Goal: Transaction & Acquisition: Download file/media

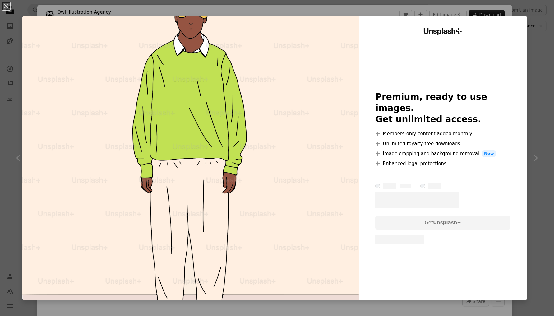
scroll to position [0, 168]
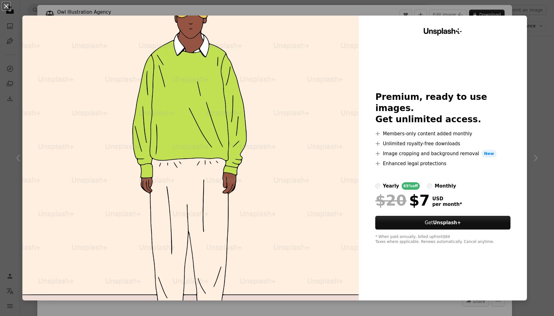
drag, startPoint x: 546, startPoint y: 26, endPoint x: 543, endPoint y: 28, distance: 3.2
click at [544, 27] on div "An X shape Unsplash+ Premium, ready to use images. Get unlimited access. A plus…" at bounding box center [277, 158] width 554 height 316
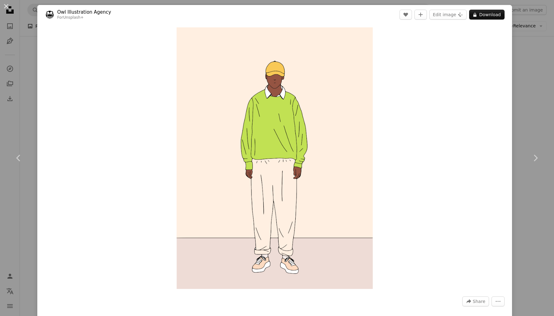
click at [27, 26] on div "An X shape Chevron left Chevron right Owl Illustration Agency For Unsplash+ A h…" at bounding box center [277, 158] width 554 height 316
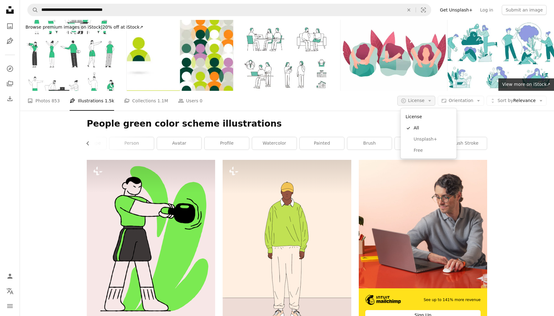
click at [433, 99] on icon "Arrow down" at bounding box center [430, 101] width 6 height 6
click at [430, 153] on span "Free" at bounding box center [433, 150] width 38 height 6
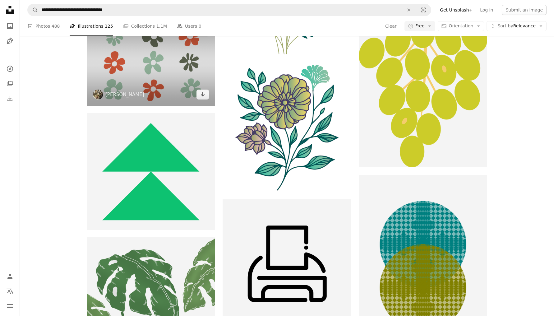
scroll to position [2821, 0]
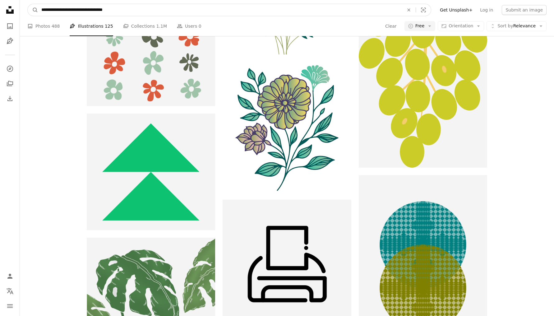
click at [79, 10] on input "**********" at bounding box center [220, 10] width 364 height 12
click at [96, 11] on input "**********" at bounding box center [220, 10] width 364 height 12
type input "**********"
click button "A magnifying glass" at bounding box center [33, 10] width 11 height 12
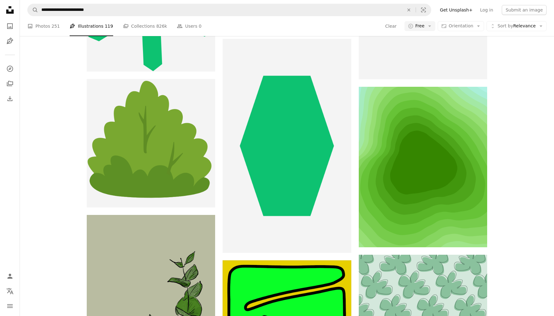
scroll to position [1236, 0]
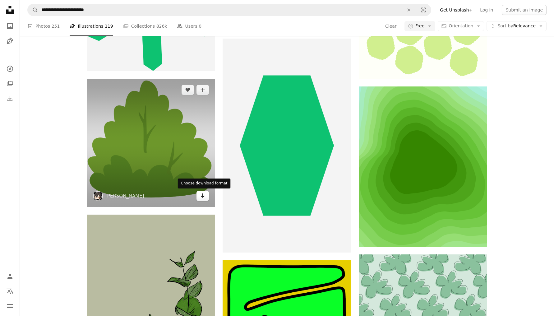
click at [198, 196] on button "Arrow pointing down" at bounding box center [203, 196] width 12 height 10
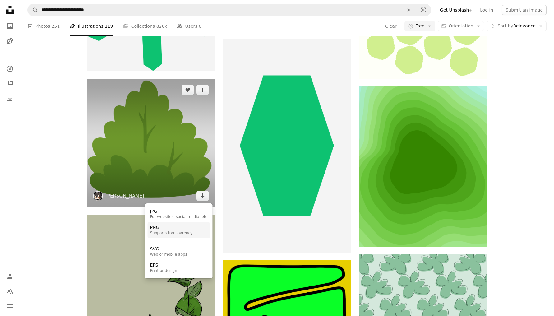
click at [172, 229] on div "PNG" at bounding box center [171, 228] width 43 height 6
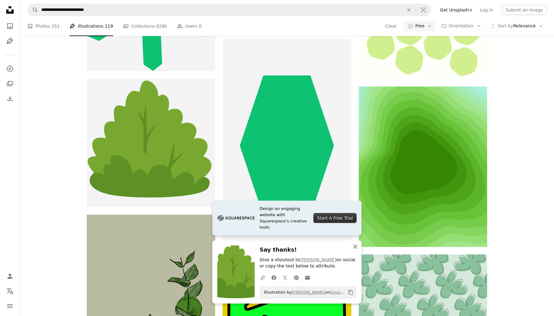
click at [357, 247] on icon "An X shape" at bounding box center [355, 246] width 7 height 7
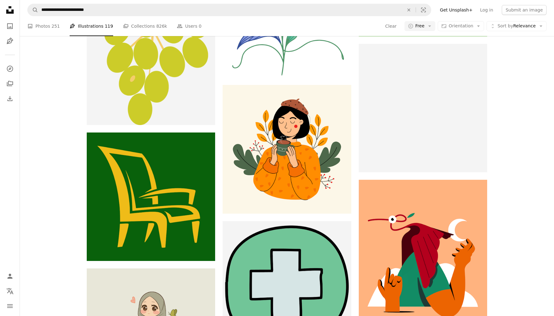
scroll to position [7184, 0]
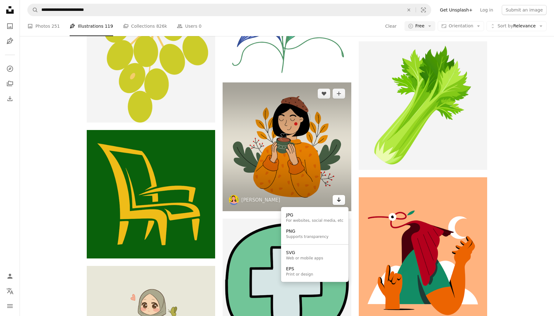
click at [340, 199] on icon "Arrow pointing down" at bounding box center [339, 199] width 5 height 7
click at [308, 230] on div "PNG" at bounding box center [307, 231] width 43 height 6
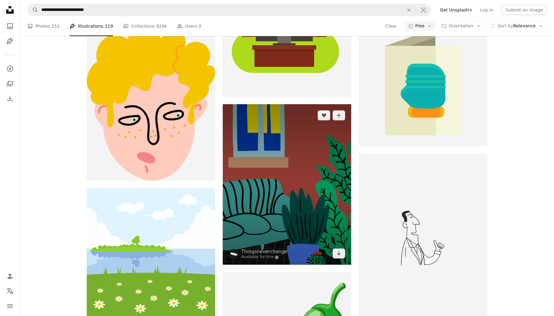
scroll to position [16619, 0]
